Goal: Task Accomplishment & Management: Use online tool/utility

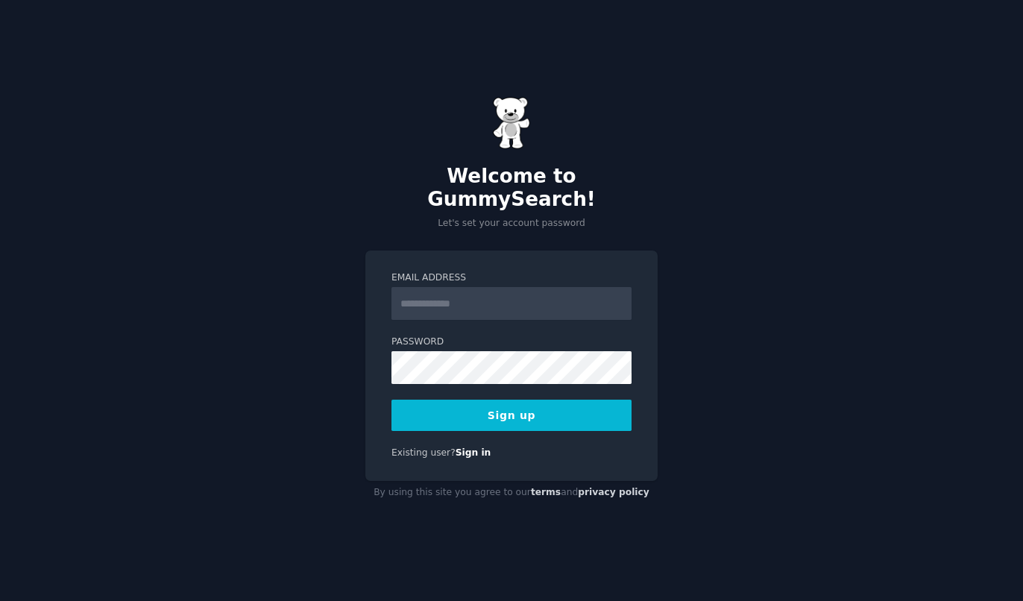
click at [719, 284] on div "Welcome to GummySearch! Let's set your account password Email Address Password …" at bounding box center [511, 300] width 1023 height 601
click at [502, 288] on input "Email Address" at bounding box center [511, 303] width 240 height 33
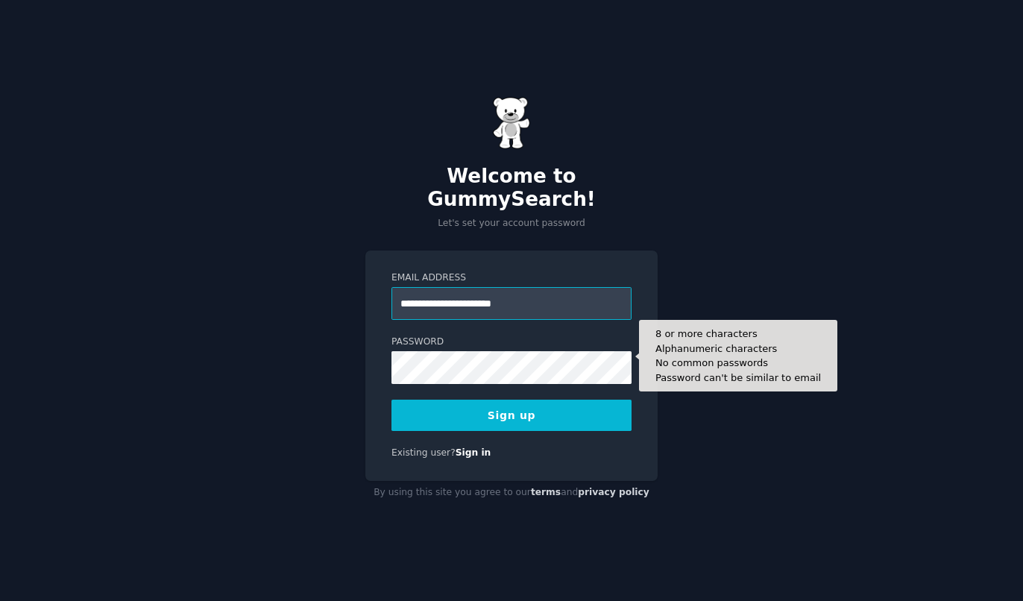
type input "**********"
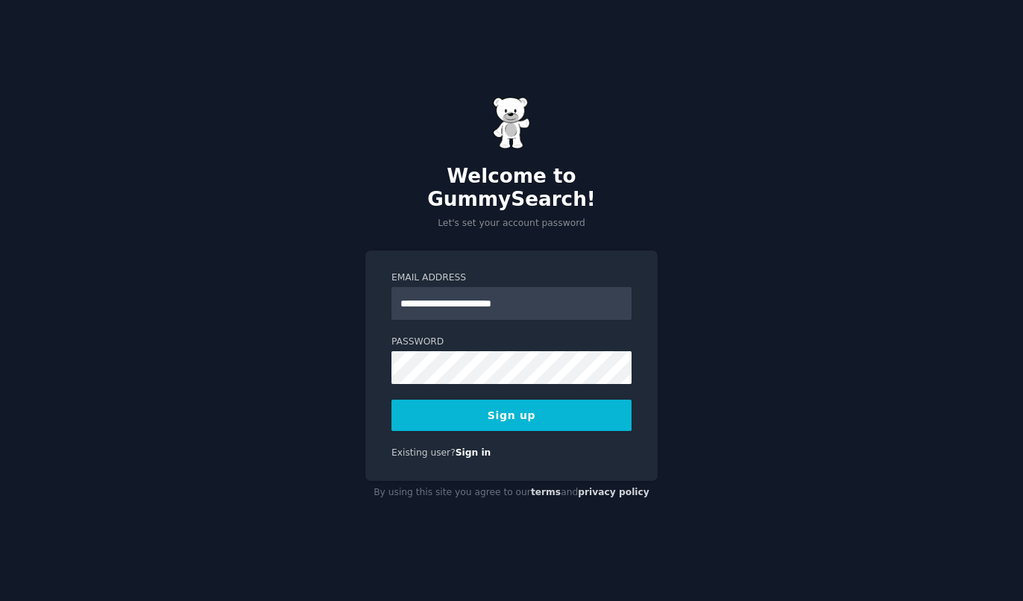
click at [546, 407] on button "Sign up" at bounding box center [511, 415] width 240 height 31
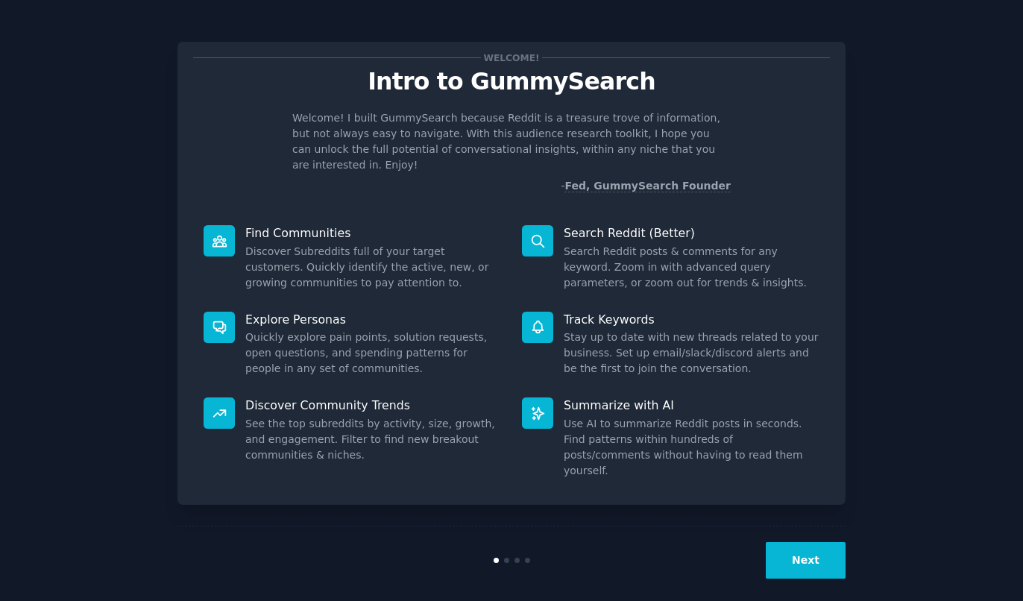
click at [804, 549] on button "Next" at bounding box center [806, 560] width 80 height 37
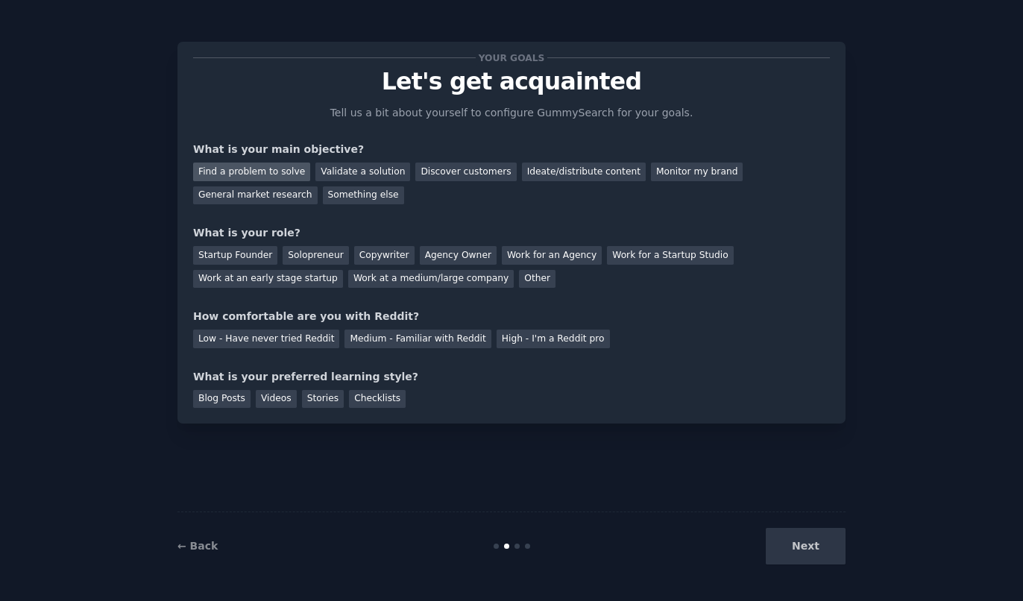
click at [279, 173] on div "Find a problem to solve" at bounding box center [251, 171] width 117 height 19
click at [340, 176] on div "Validate a solution" at bounding box center [362, 171] width 95 height 19
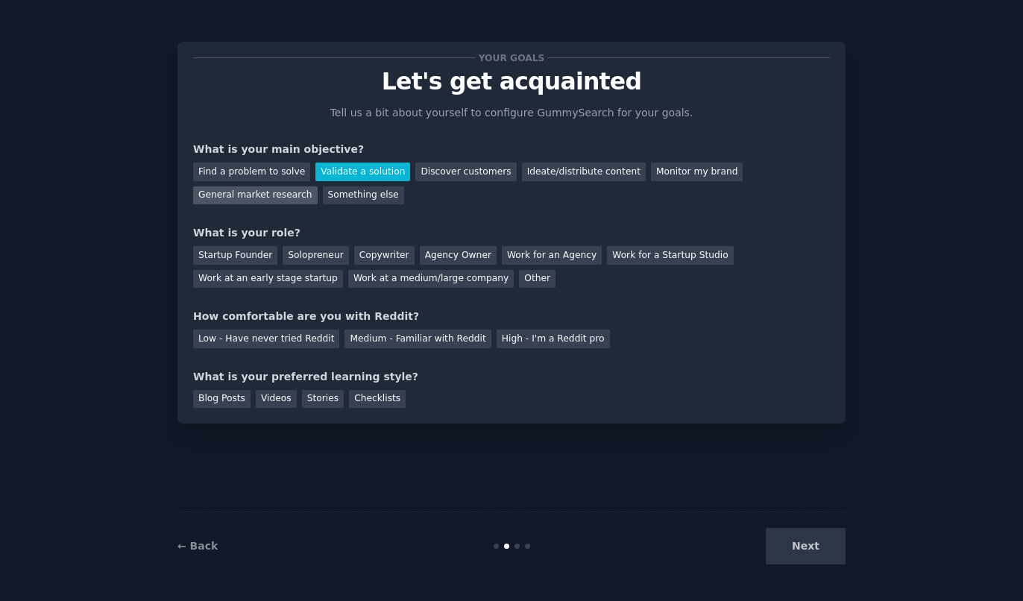
click at [318, 186] on div "General market research" at bounding box center [255, 195] width 124 height 19
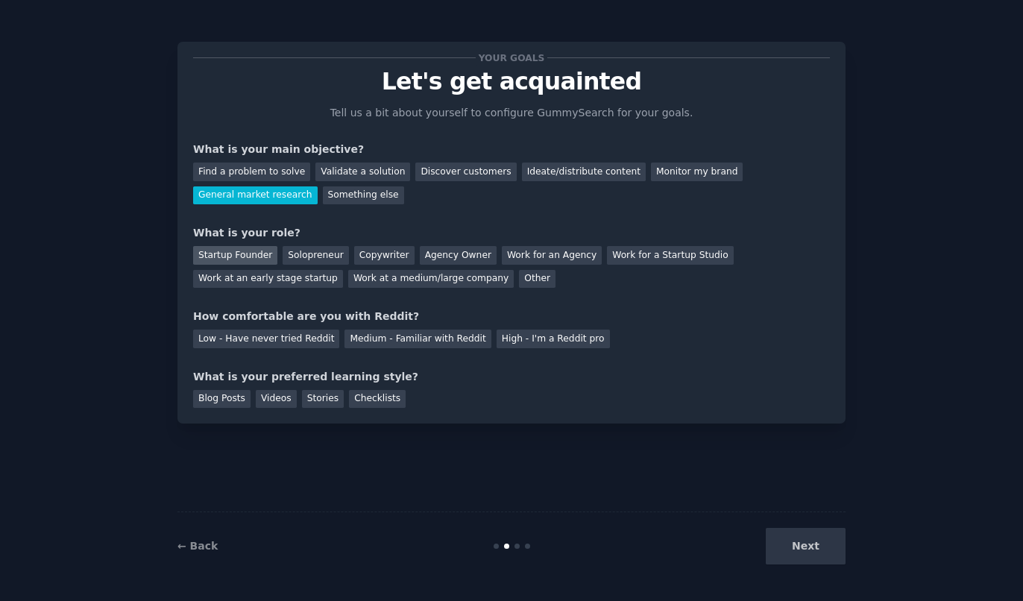
click at [226, 256] on div "Startup Founder" at bounding box center [235, 255] width 84 height 19
click at [423, 337] on div "Medium - Familiar with Reddit" at bounding box center [417, 338] width 146 height 19
click at [226, 398] on div "Blog Posts" at bounding box center [221, 399] width 57 height 19
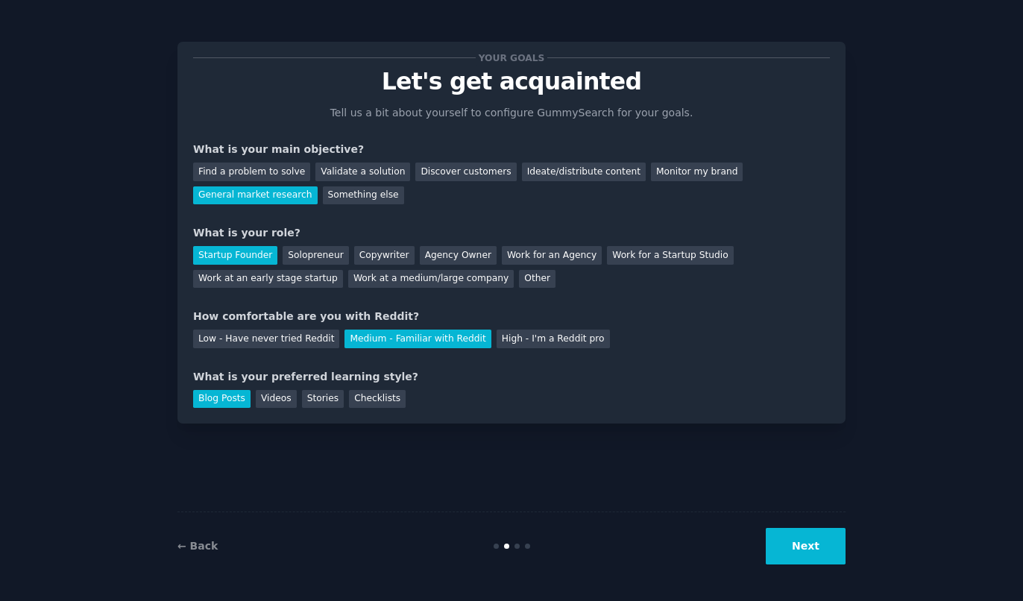
click at [851, 559] on div "Your goals Let's get acquainted Tell us a bit about yourself to configure Gummy…" at bounding box center [511, 300] width 981 height 559
click at [801, 551] on button "Next" at bounding box center [806, 546] width 80 height 37
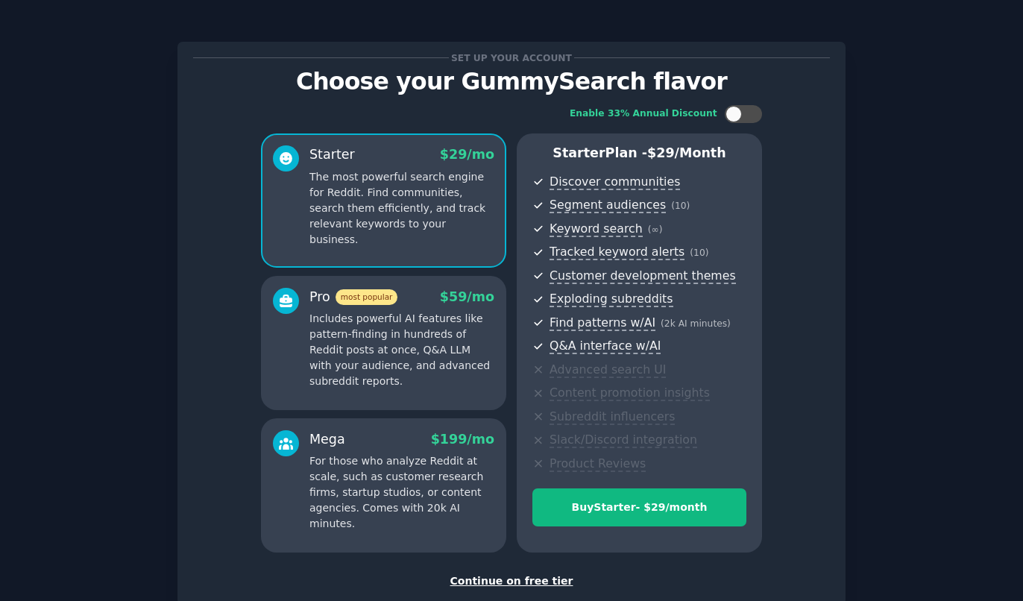
scroll to position [93, 0]
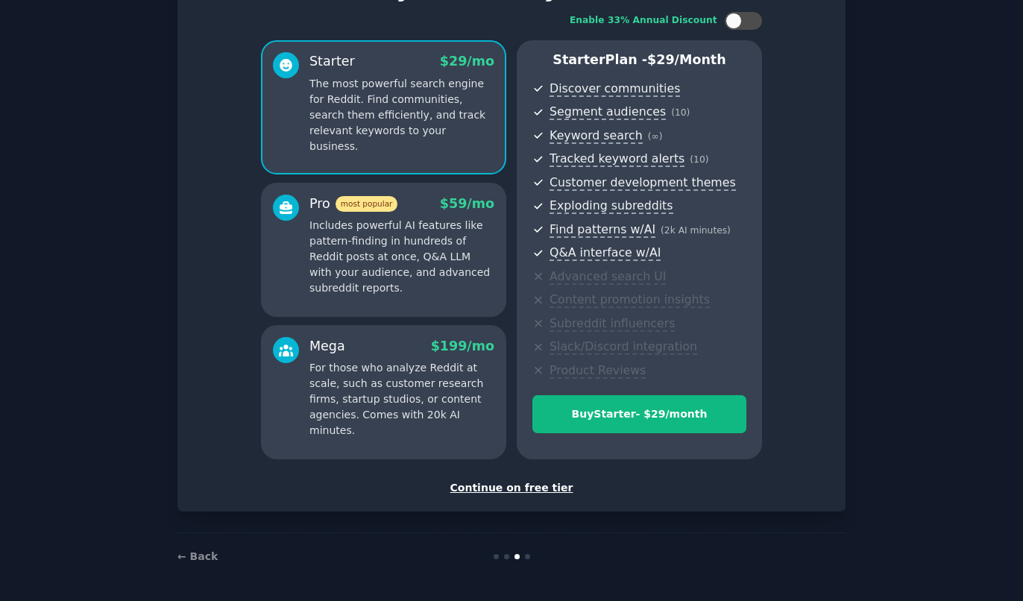
click at [515, 488] on div "Continue on free tier" at bounding box center [511, 488] width 637 height 16
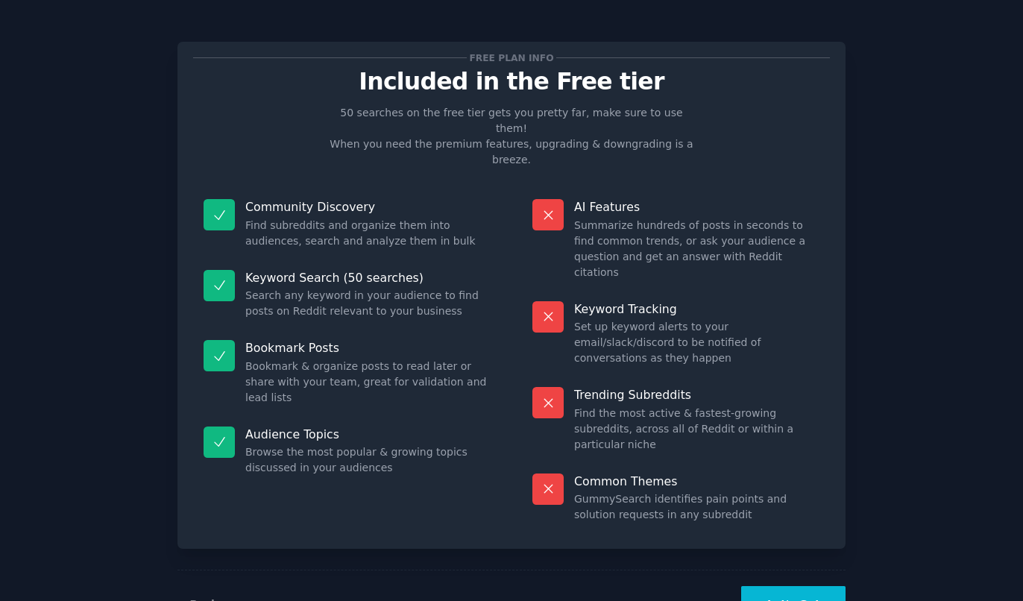
click at [779, 586] on button "Let's Go!" at bounding box center [793, 604] width 104 height 37
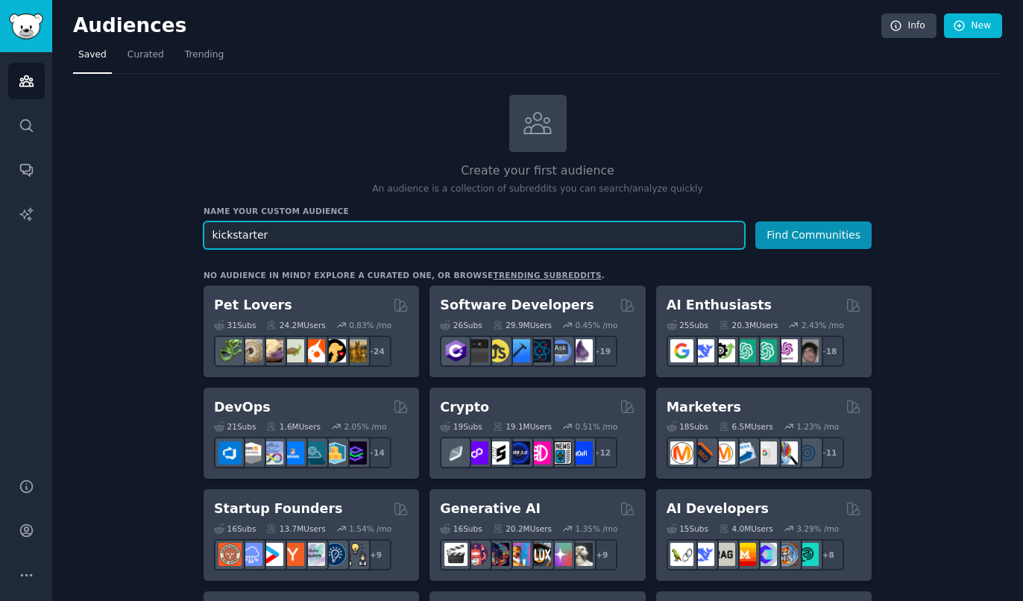
type input "kickstarter"
click at [755, 221] on button "Find Communities" at bounding box center [813, 235] width 116 height 28
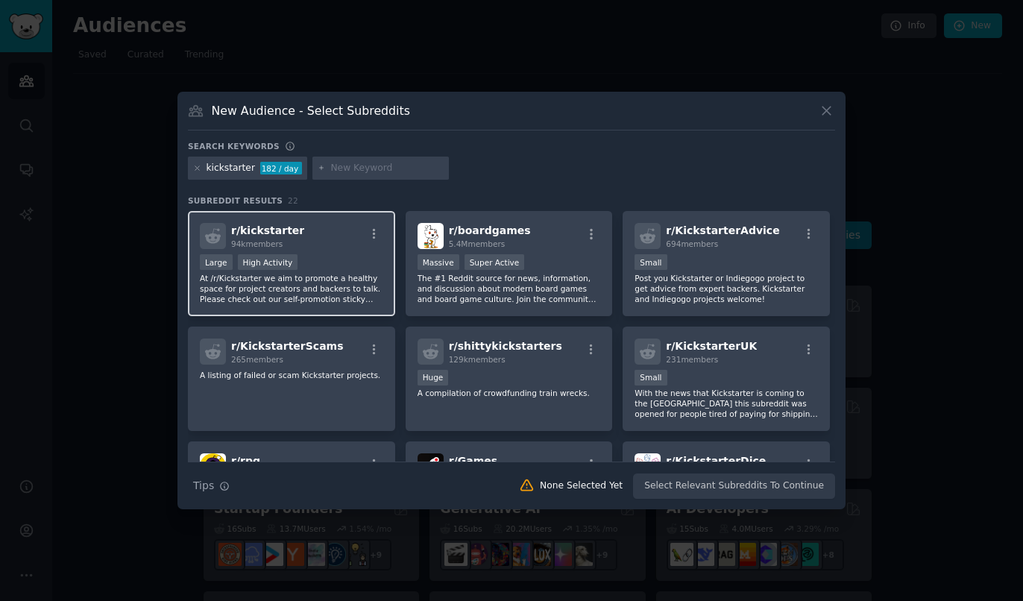
click at [331, 239] on div "r/ kickstarter 94k members" at bounding box center [291, 236] width 183 height 26
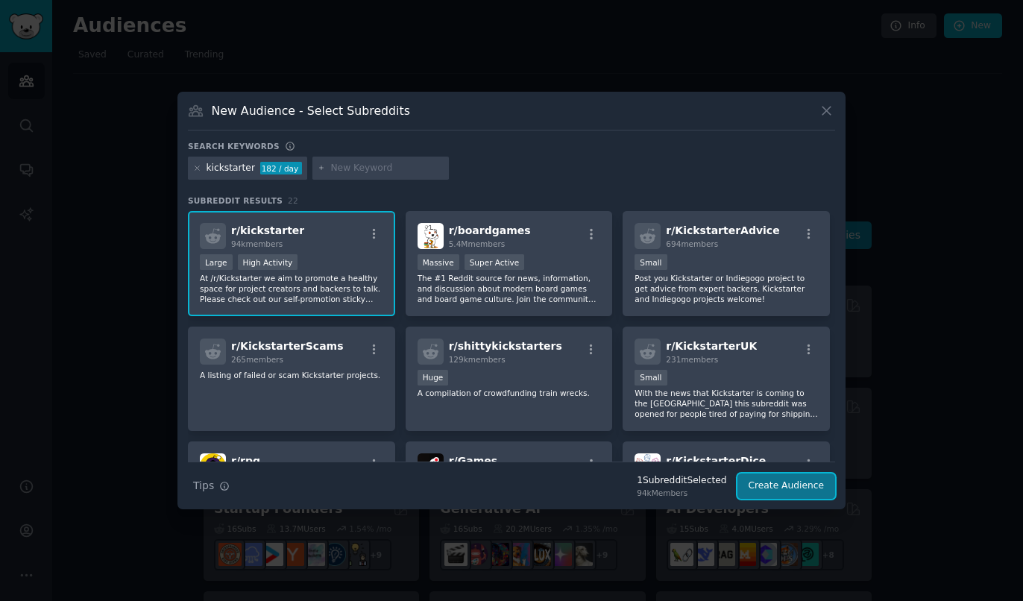
click at [782, 483] on button "Create Audience" at bounding box center [786, 485] width 98 height 25
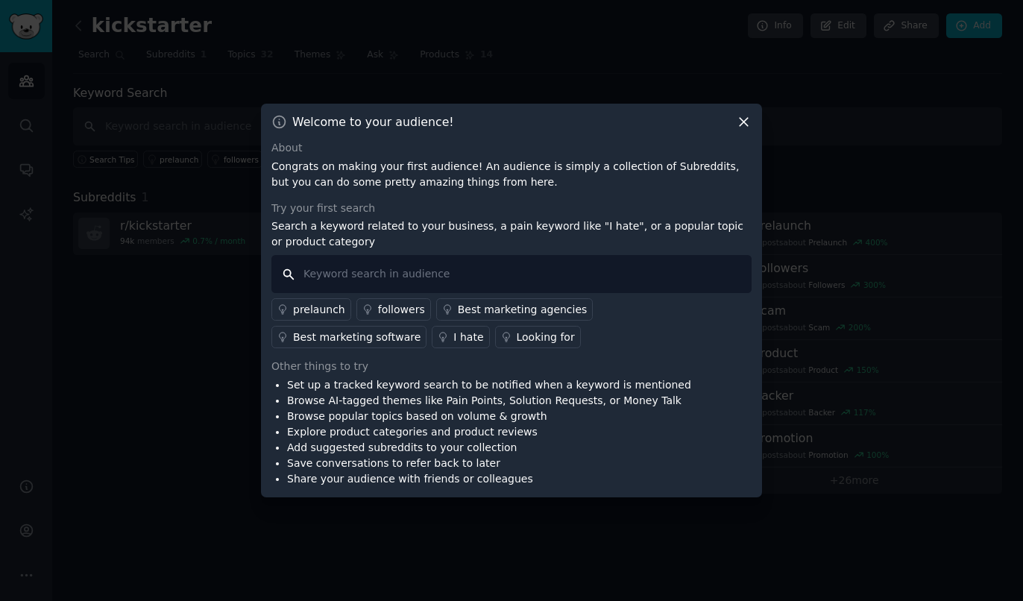
click at [550, 276] on input "text" at bounding box center [511, 274] width 480 height 38
type input "I would buy"
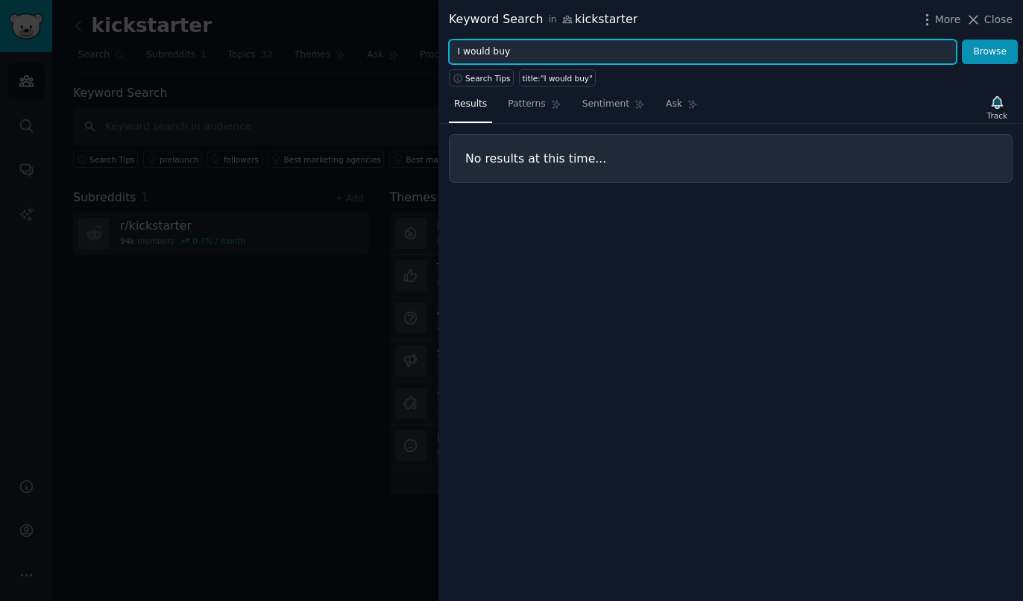
click at [486, 52] on input "I would buy" at bounding box center [703, 52] width 508 height 25
type input "I'd buy"
click at [962, 40] on button "Browse" at bounding box center [990, 52] width 56 height 25
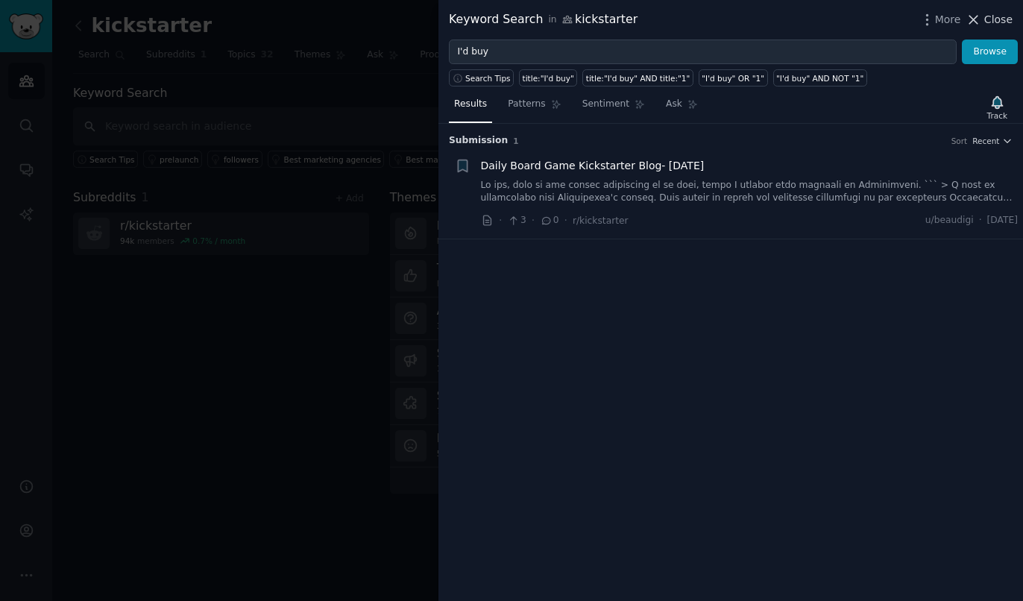
click at [1001, 26] on span "Close" at bounding box center [998, 20] width 28 height 16
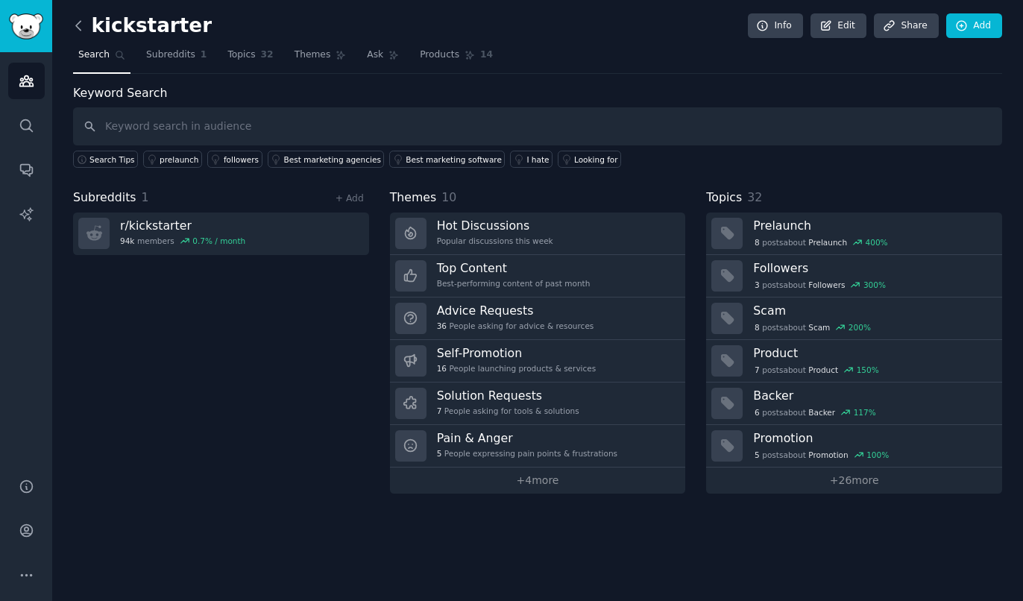
click at [79, 26] on icon at bounding box center [79, 26] width 16 height 16
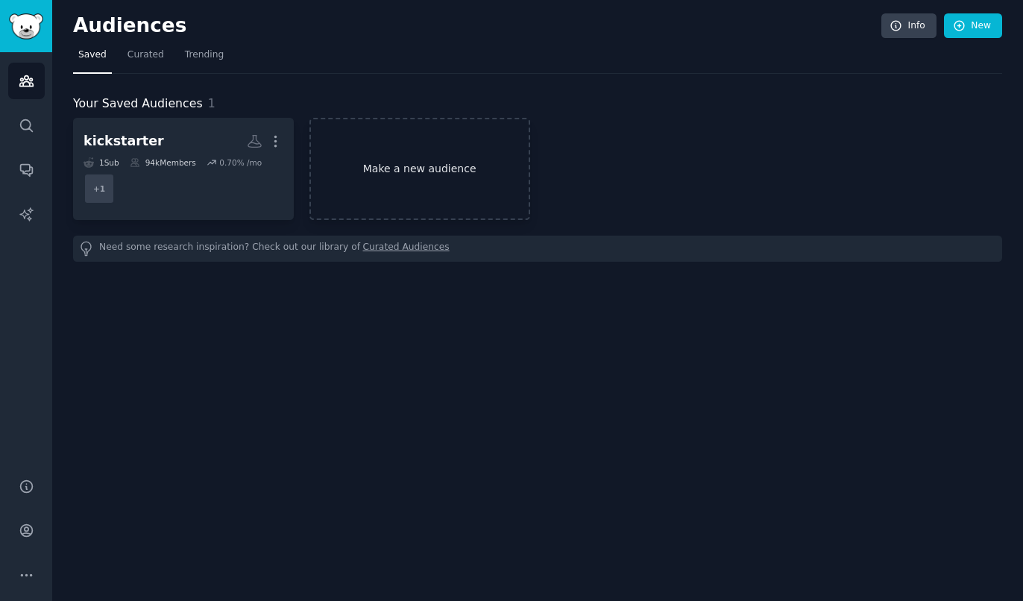
click at [454, 173] on link "Make a new audience" at bounding box center [419, 169] width 221 height 102
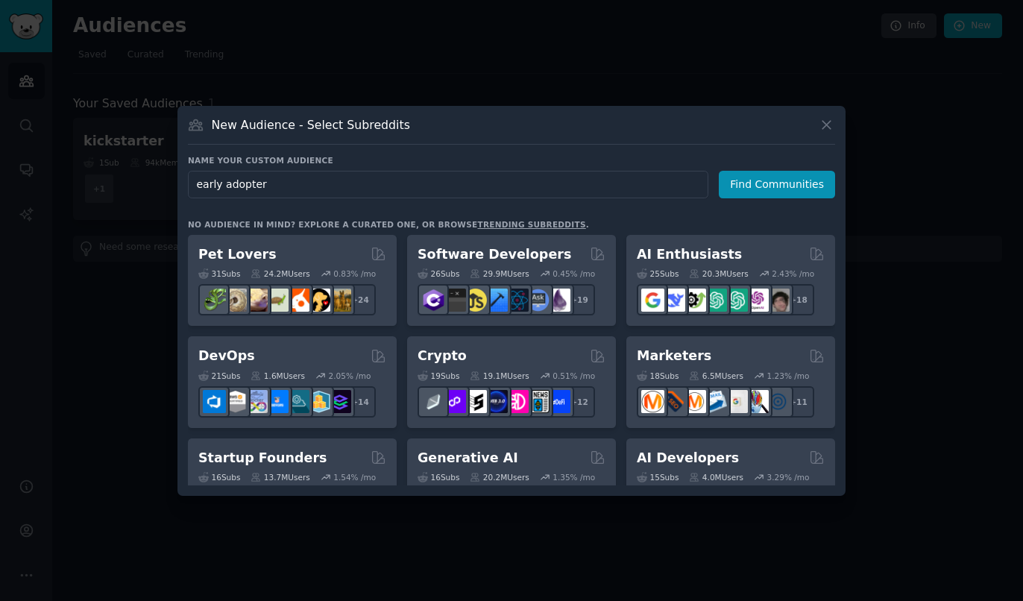
type input "early adopters"
click button "Find Communities" at bounding box center [777, 185] width 116 height 28
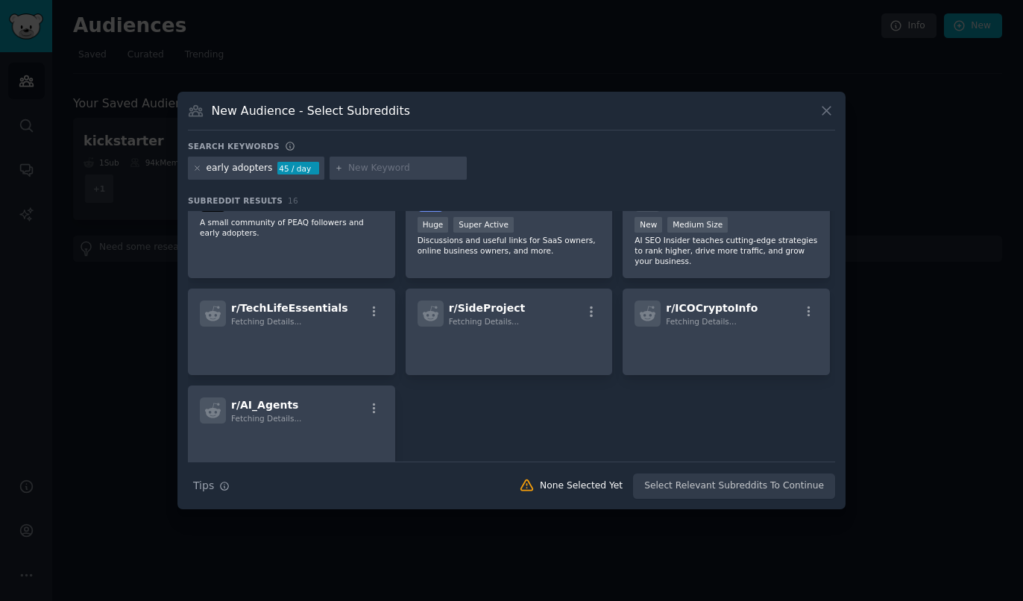
scroll to position [390, 0]
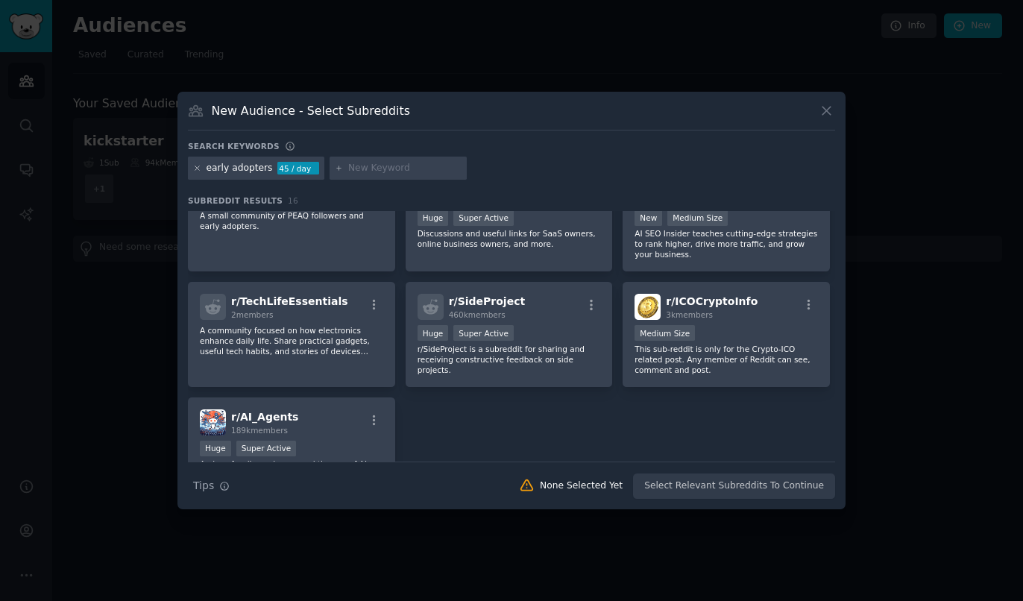
click at [197, 171] on icon at bounding box center [197, 168] width 8 height 8
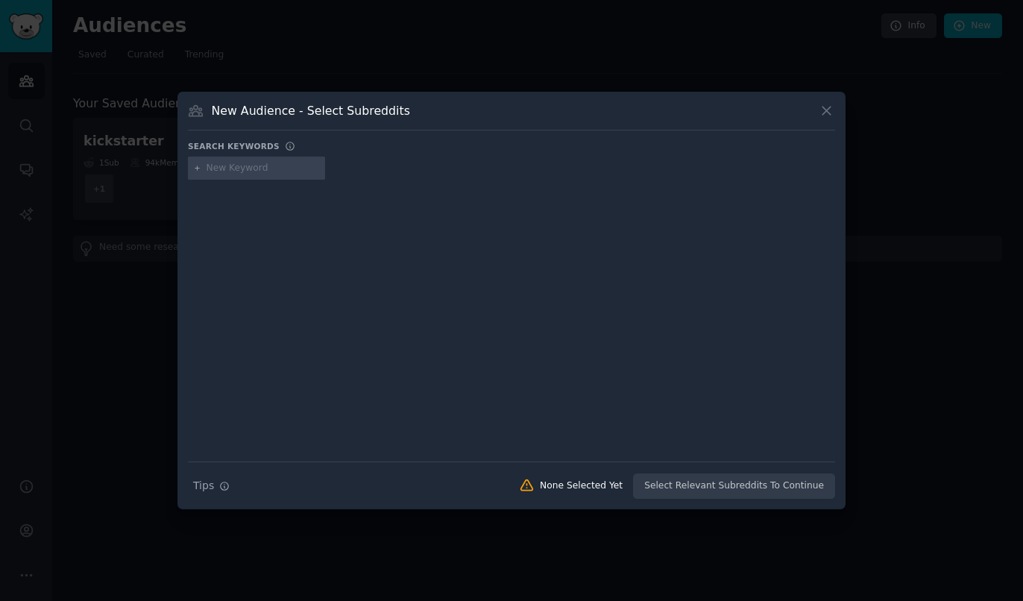
click at [247, 171] on input "text" at bounding box center [262, 168] width 113 height 13
type input "something"
click at [826, 113] on icon at bounding box center [826, 111] width 16 height 16
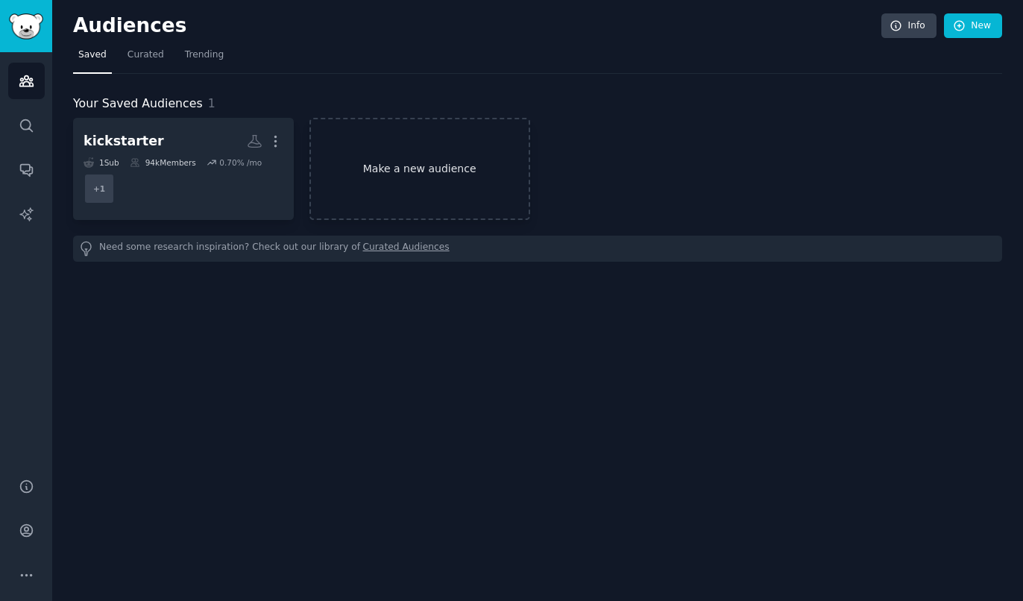
click at [379, 192] on link "Make a new audience" at bounding box center [419, 169] width 221 height 102
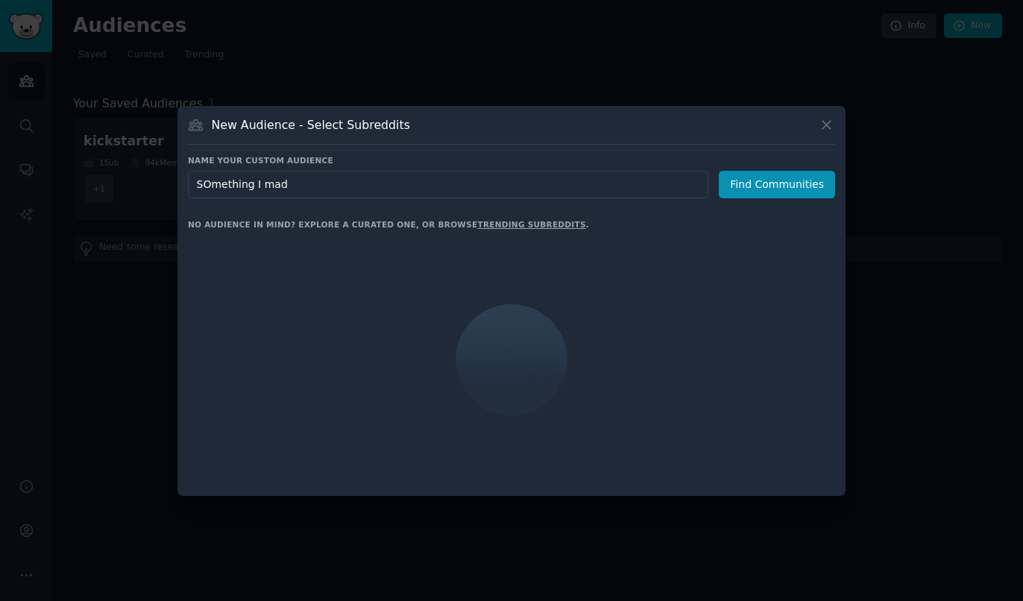
type input "SOmething I made"
click button "Find Communities" at bounding box center [777, 185] width 116 height 28
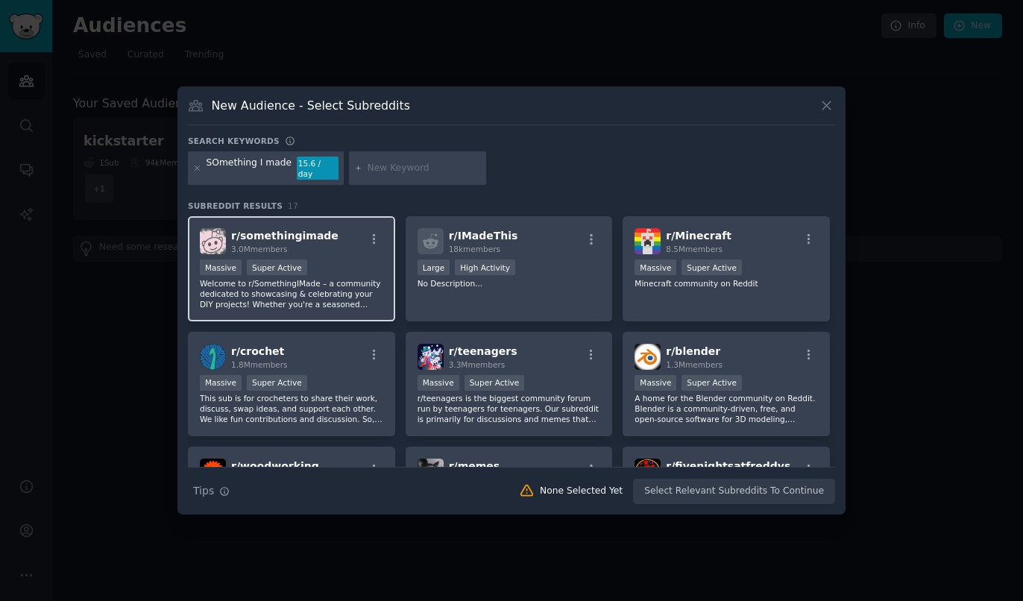
click at [331, 239] on div "r/ somethingimade 3.0M members" at bounding box center [291, 241] width 183 height 26
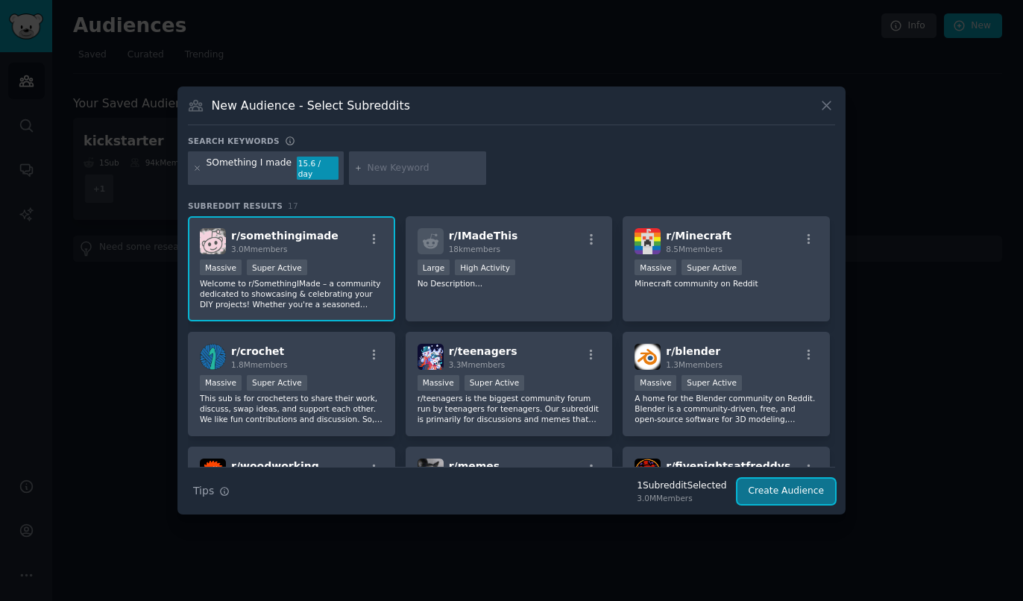
click at [780, 488] on button "Create Audience" at bounding box center [786, 491] width 98 height 25
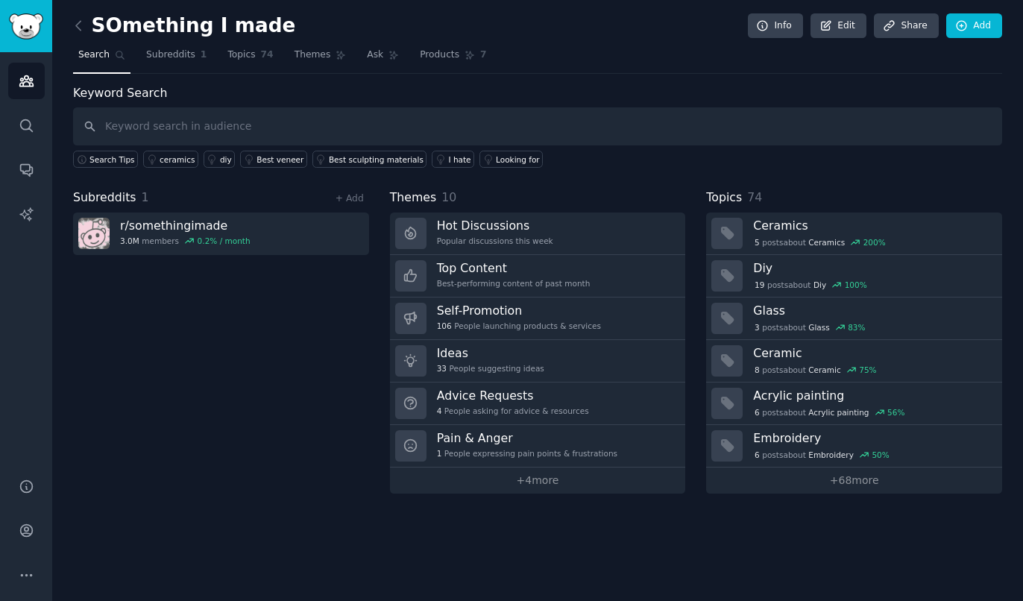
type input "I"
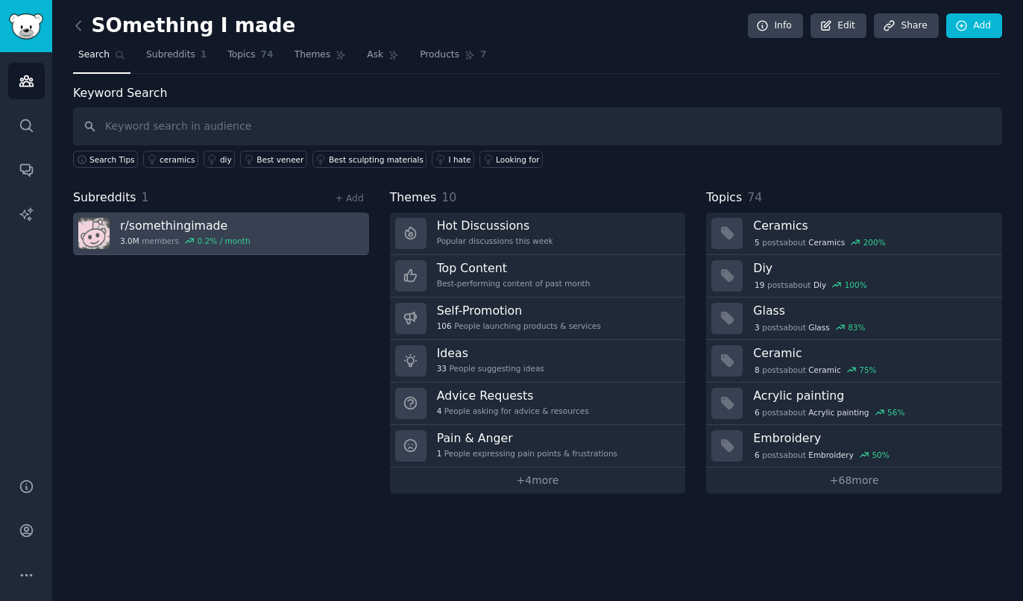
click at [269, 233] on link "r/ somethingimade 3.0M members 0.2 % / month" at bounding box center [221, 233] width 296 height 42
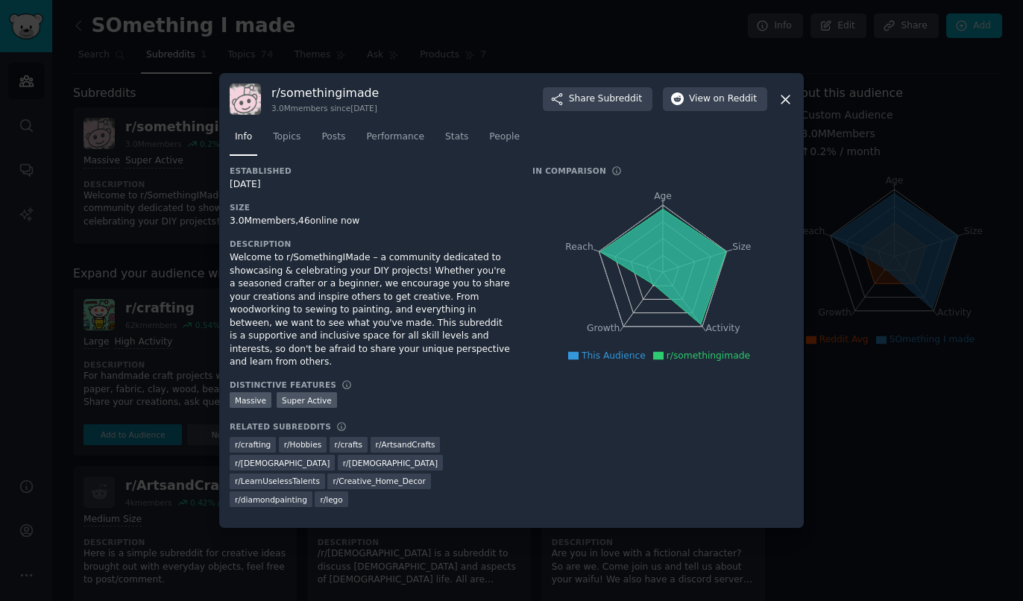
click at [788, 107] on icon at bounding box center [785, 100] width 16 height 16
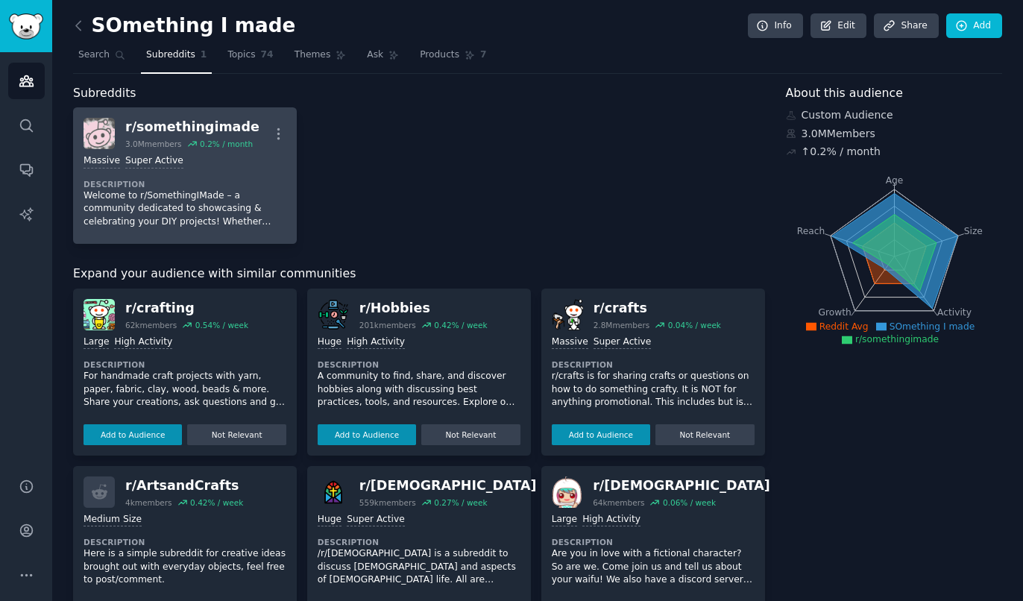
click at [224, 180] on dt "Description" at bounding box center [184, 184] width 203 height 10
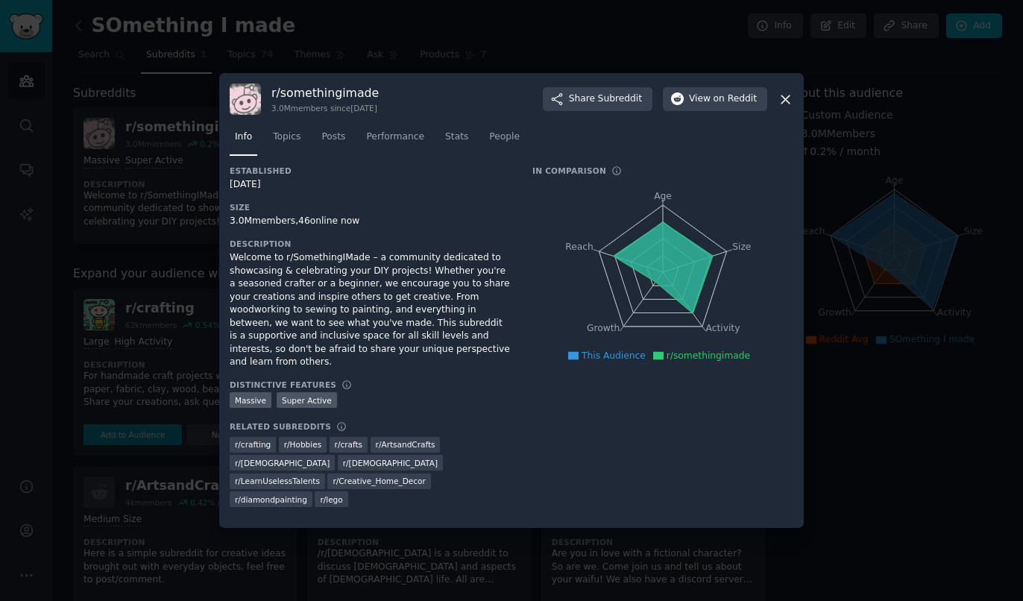
click at [884, 171] on div at bounding box center [511, 300] width 1023 height 601
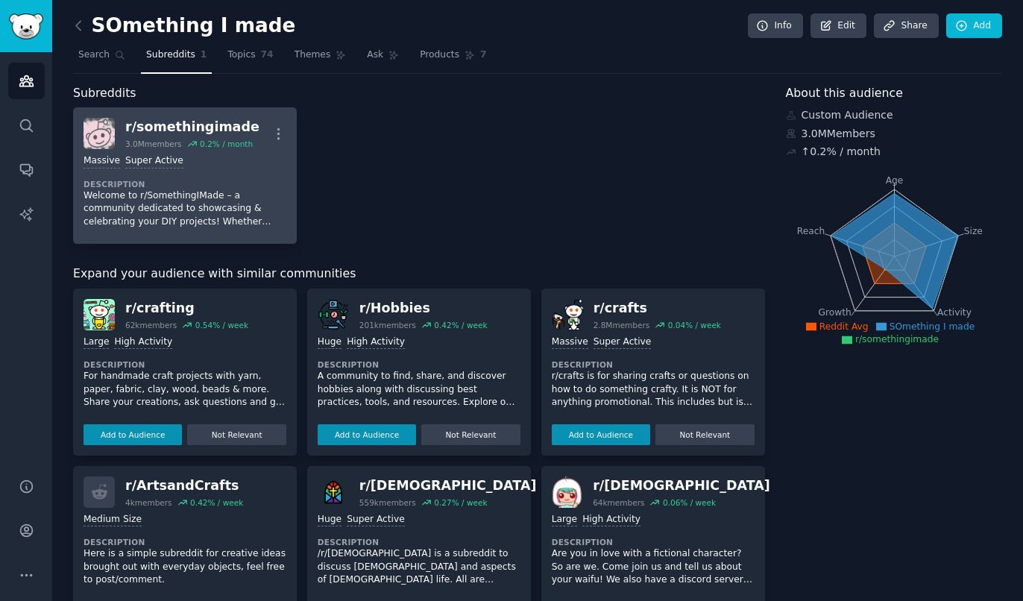
click at [250, 156] on div "Massive Super Active" at bounding box center [184, 161] width 203 height 14
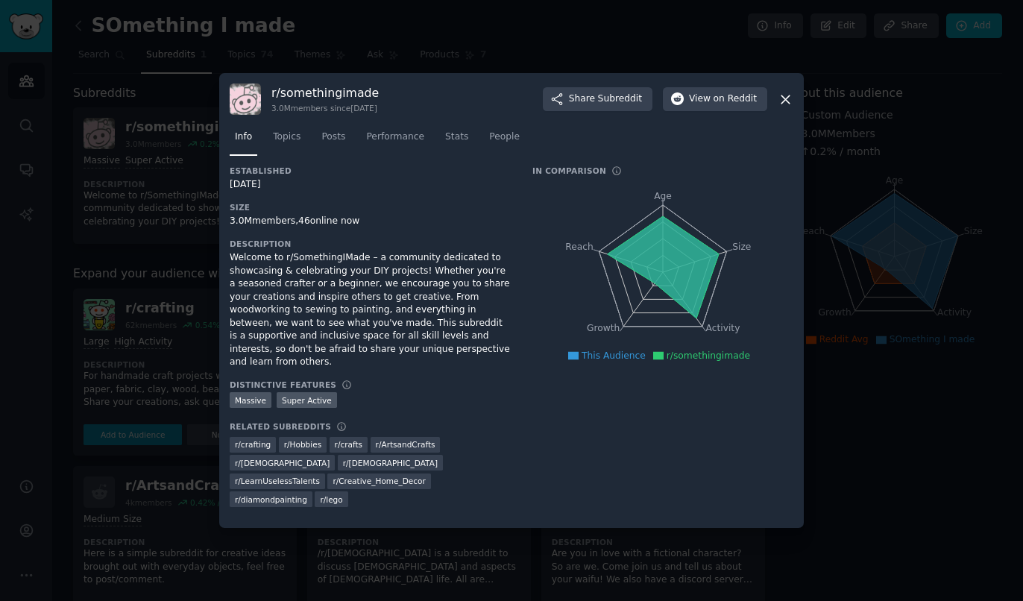
click at [791, 107] on icon at bounding box center [785, 100] width 16 height 16
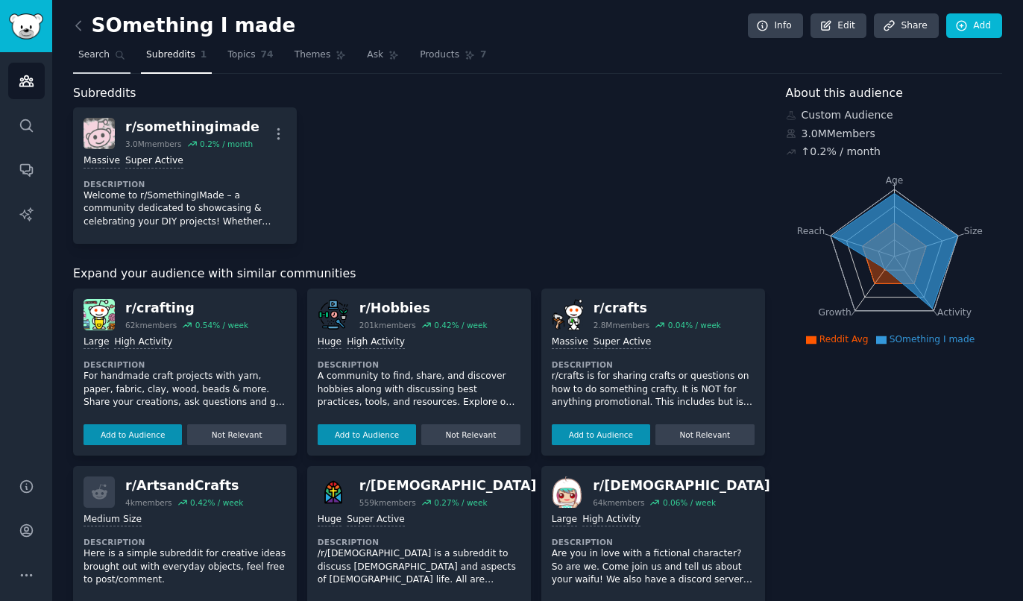
click at [107, 60] on link "Search" at bounding box center [101, 58] width 57 height 31
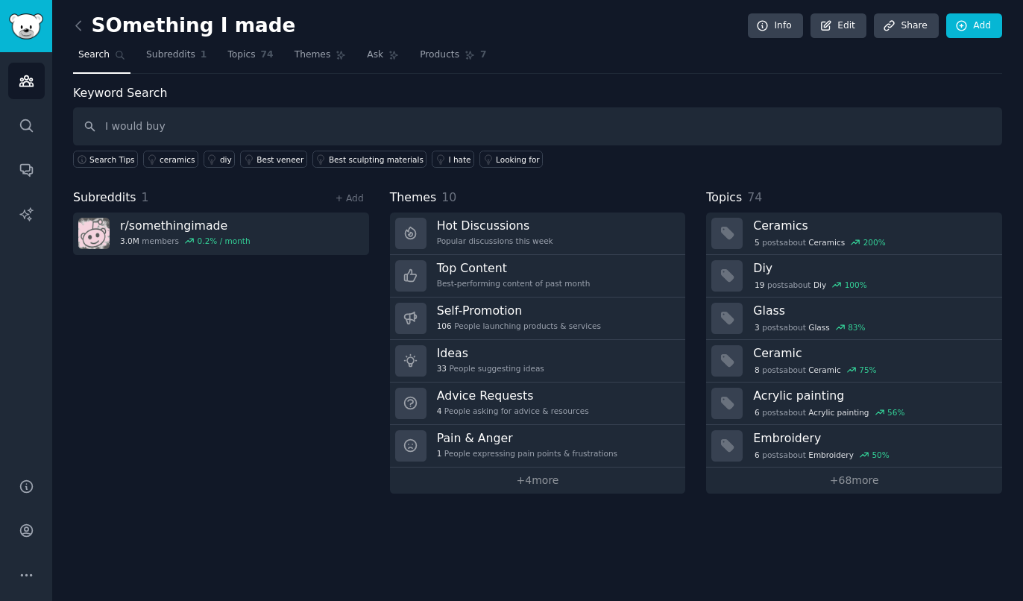
type input "I would buy"
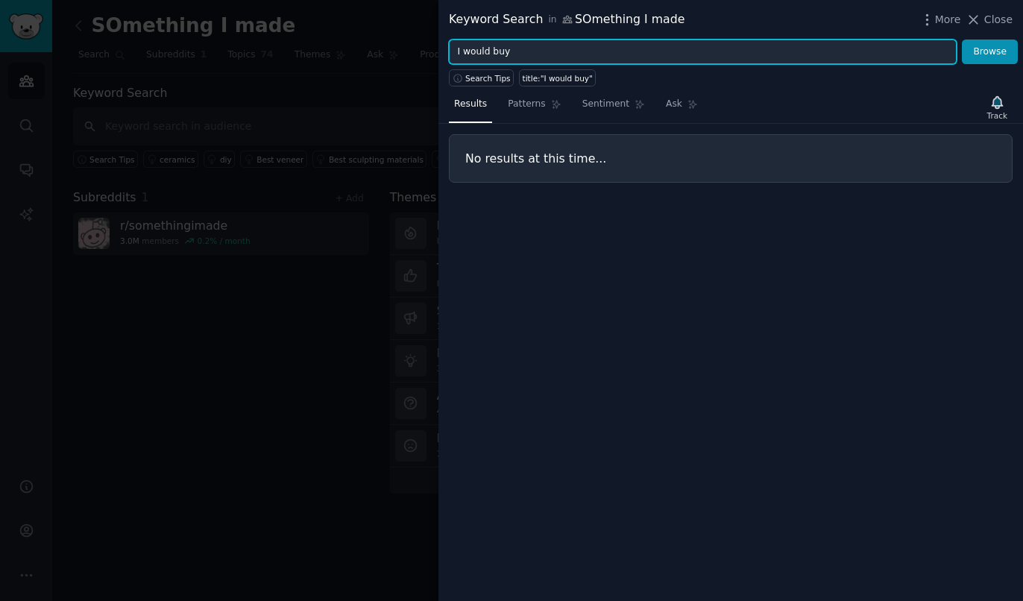
click at [489, 56] on input "I would buy" at bounding box center [703, 52] width 508 height 25
type input "Ibuy"
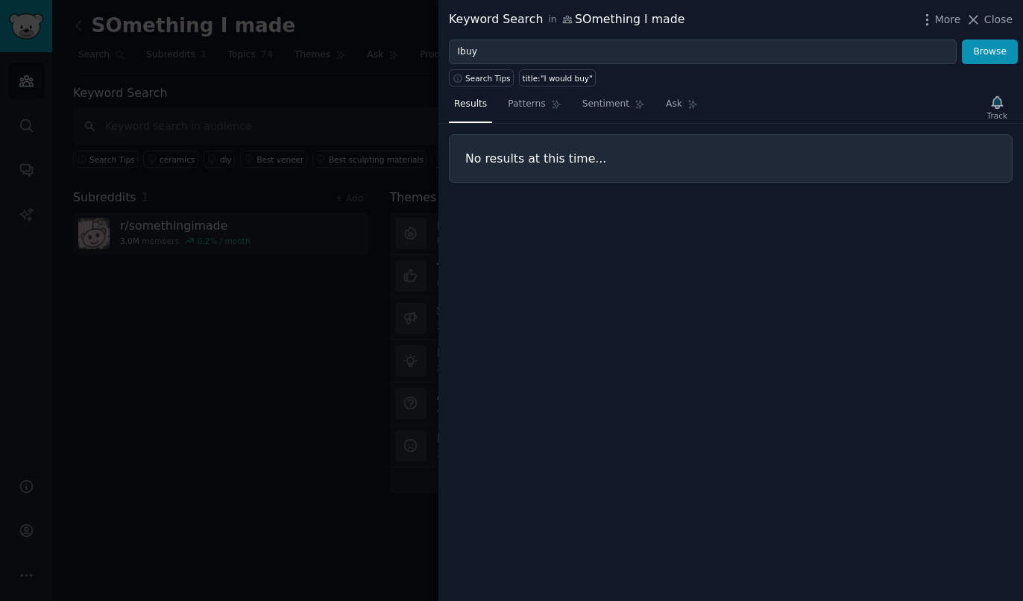
click at [521, 90] on div "Results Patterns Sentiment Ask Track No results at this time..." at bounding box center [730, 343] width 584 height 514
click at [523, 111] on span "Patterns" at bounding box center [526, 104] width 37 height 13
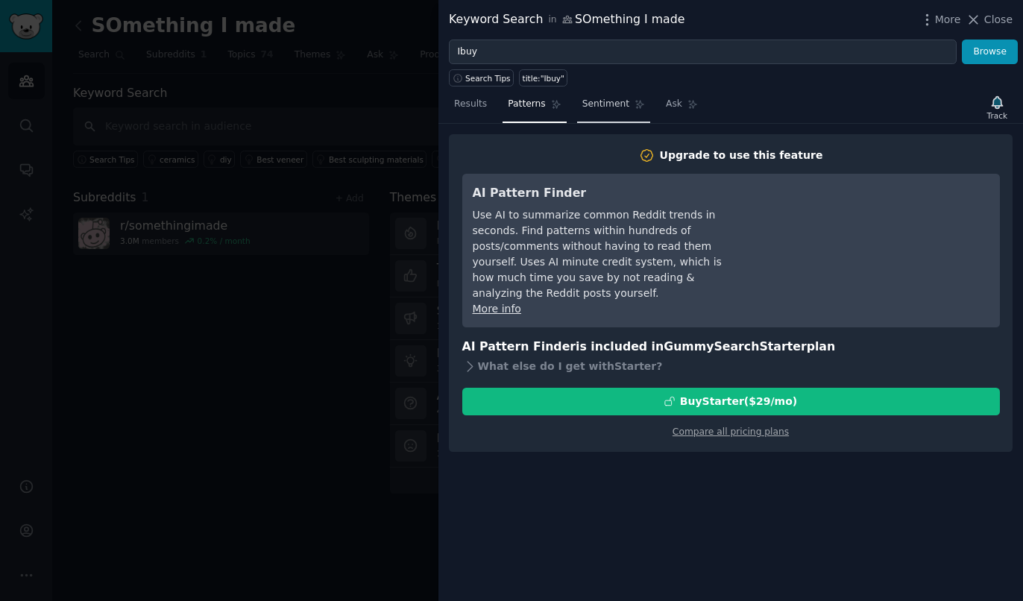
click at [585, 107] on span "Sentiment" at bounding box center [605, 104] width 47 height 13
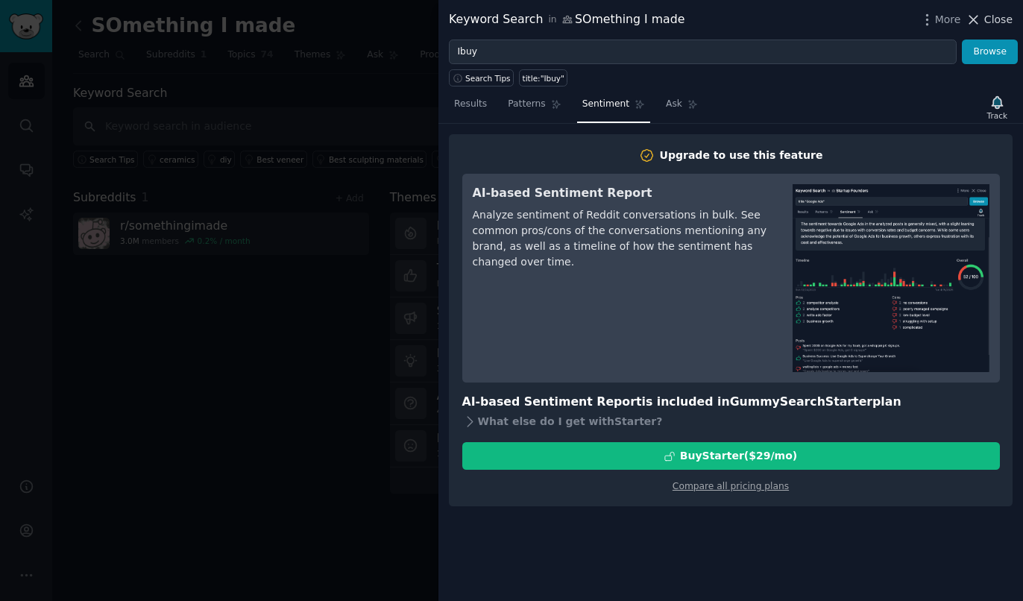
click at [997, 25] on span "Close" at bounding box center [998, 20] width 28 height 16
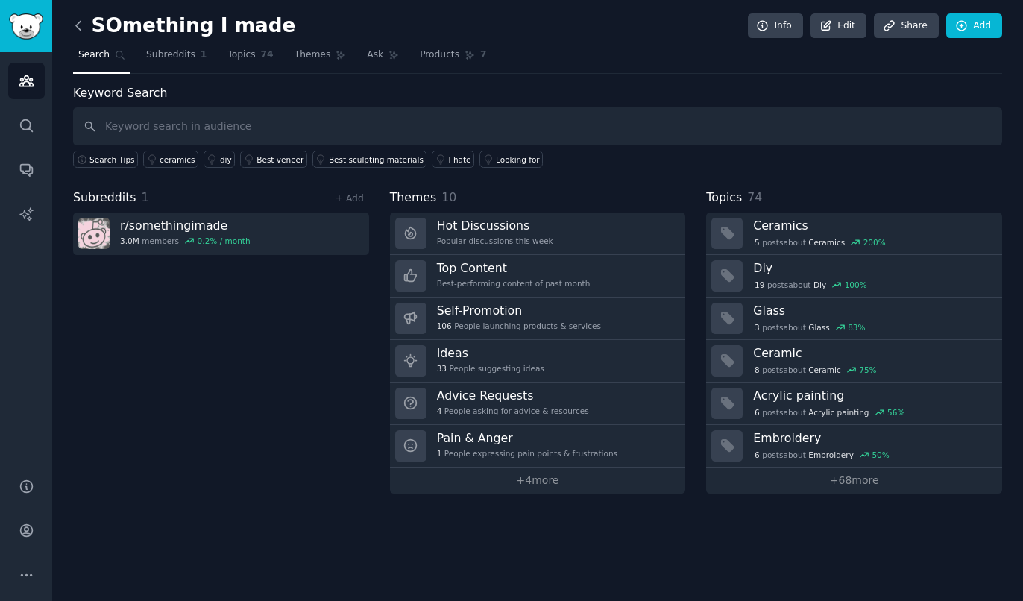
click at [78, 26] on icon at bounding box center [79, 26] width 16 height 16
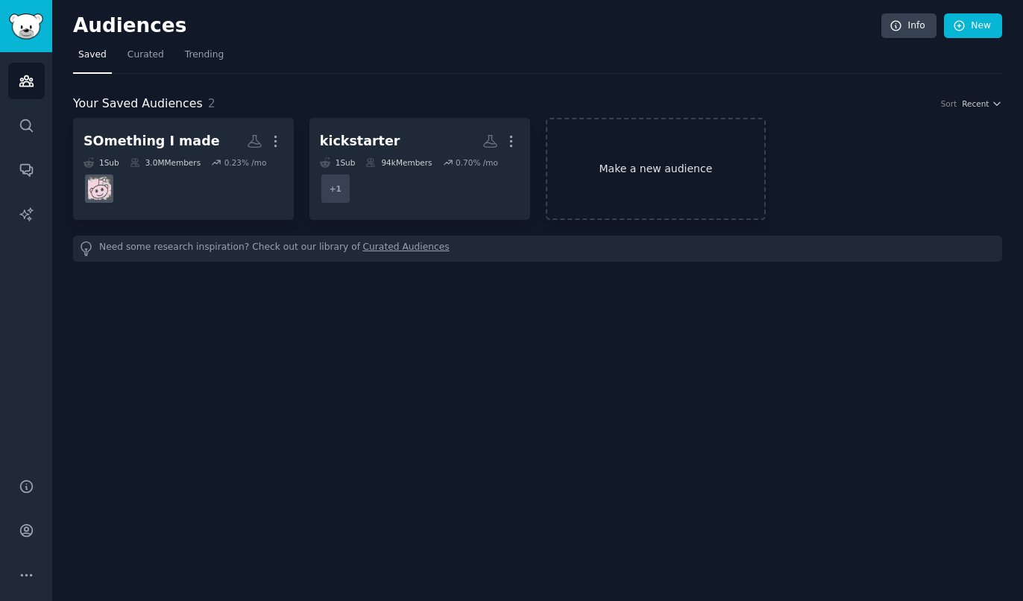
click at [688, 174] on link "Make a new audience" at bounding box center [656, 169] width 221 height 102
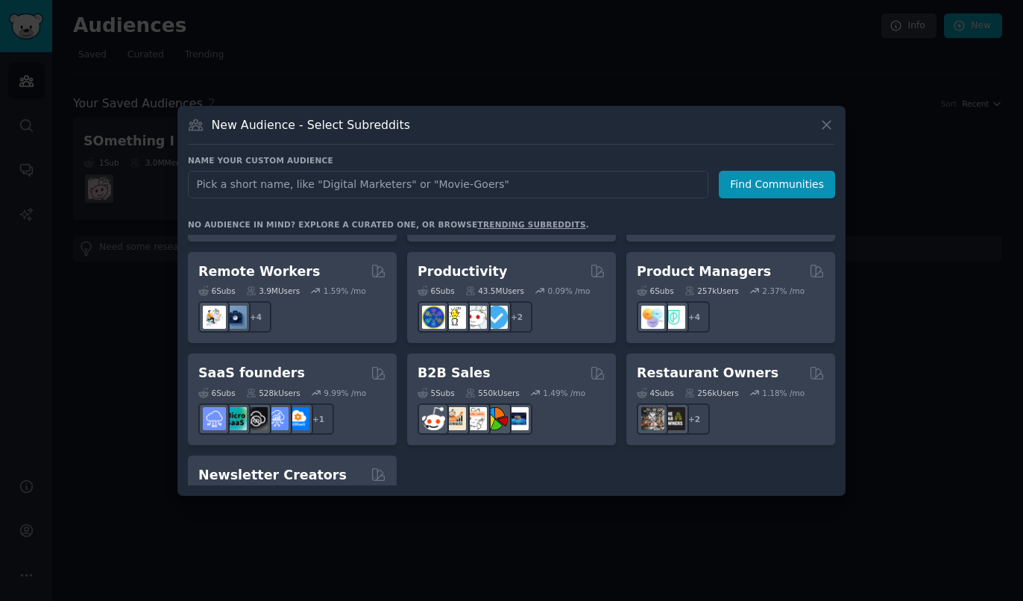
scroll to position [1164, 0]
